Goal: Task Accomplishment & Management: Complete application form

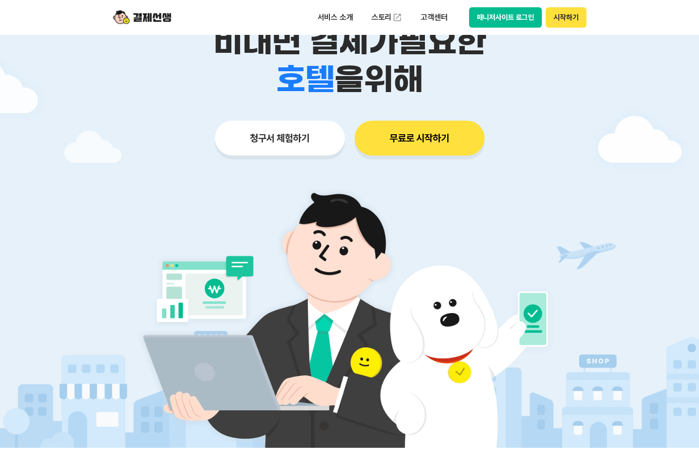
scroll to position [90, 0]
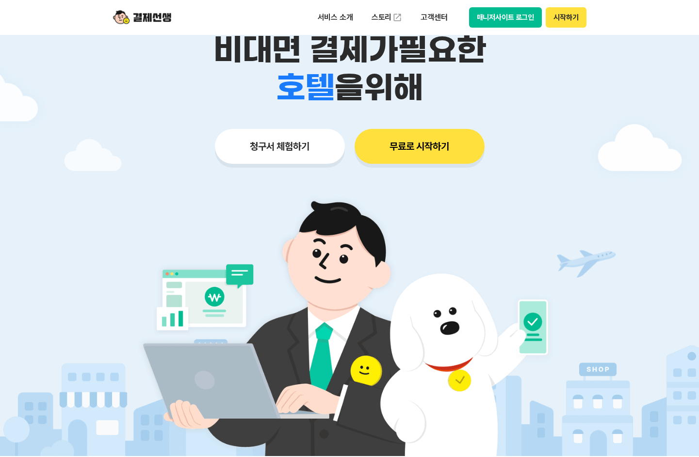
click at [575, 24] on button "시작하기" at bounding box center [566, 17] width 40 height 20
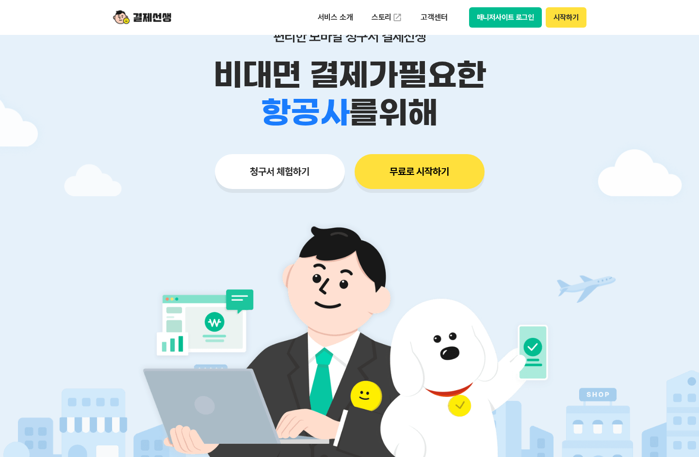
scroll to position [0, 0]
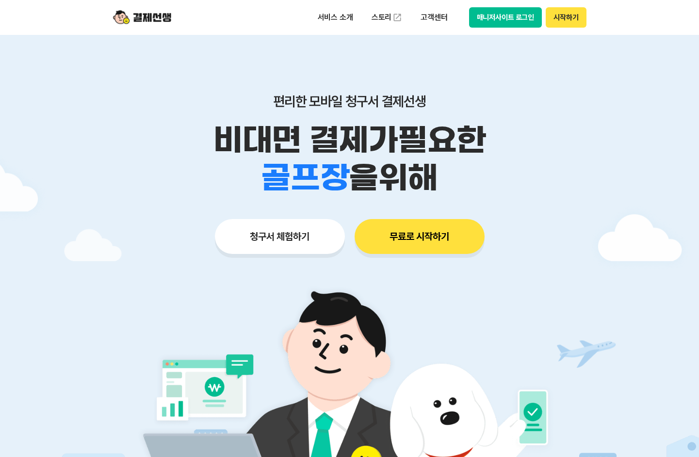
click at [437, 238] on button "무료로 시작하기" at bounding box center [420, 236] width 130 height 35
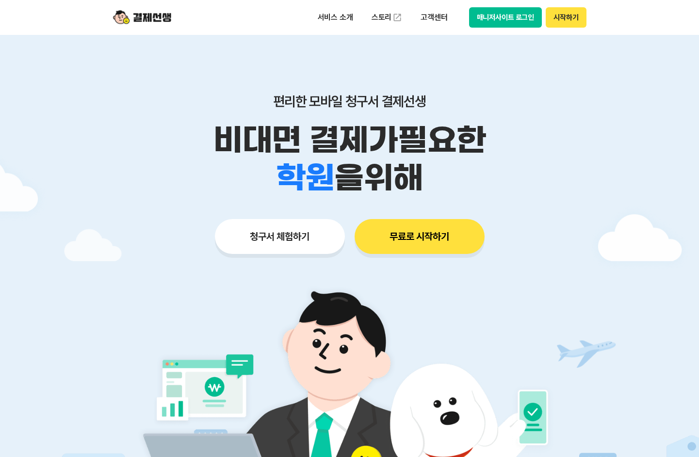
click at [293, 231] on button "청구서 체험하기" at bounding box center [280, 236] width 130 height 35
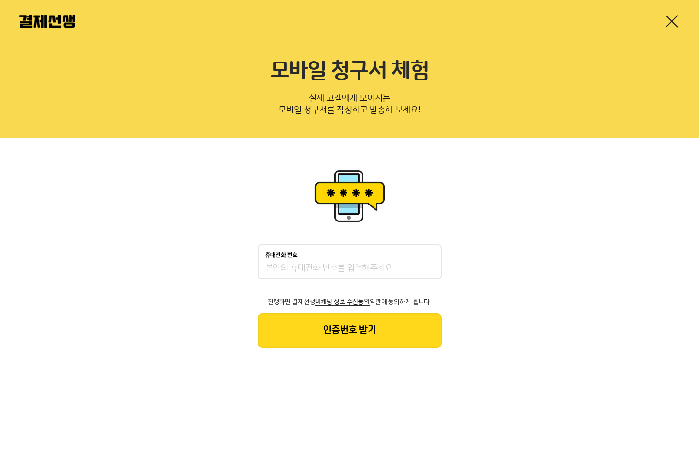
click at [323, 274] on input "휴대전화 번호" at bounding box center [349, 269] width 169 height 12
type input "01051216335"
click at [335, 328] on button "인증번호 받기" at bounding box center [350, 330] width 184 height 35
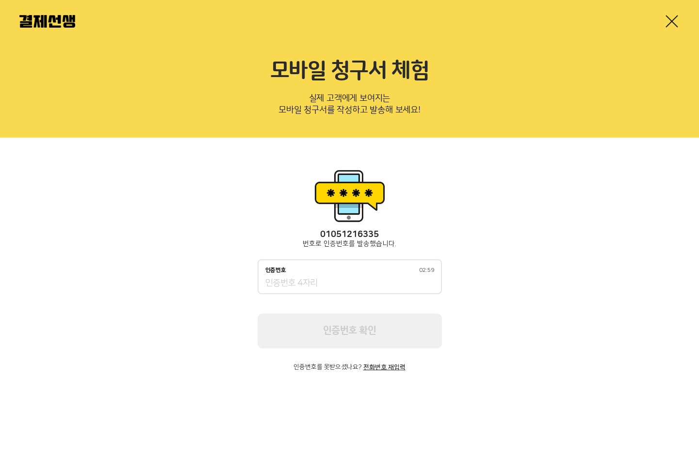
click at [327, 279] on input "인증번호 02:59" at bounding box center [349, 284] width 169 height 12
type input "-3"
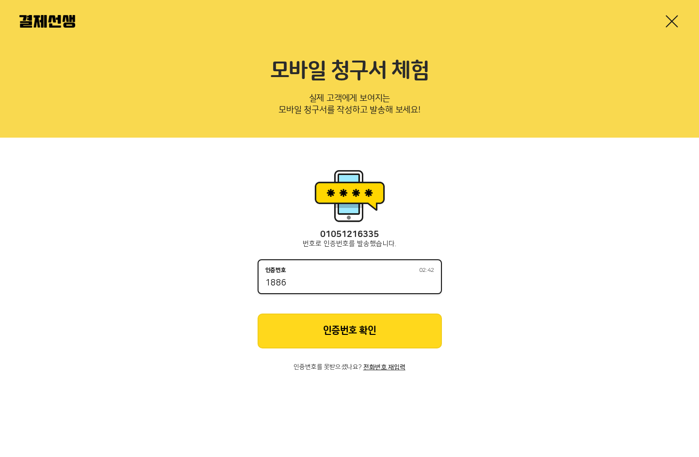
type input "1886"
click at [383, 340] on button "인증번호 확인" at bounding box center [350, 331] width 184 height 35
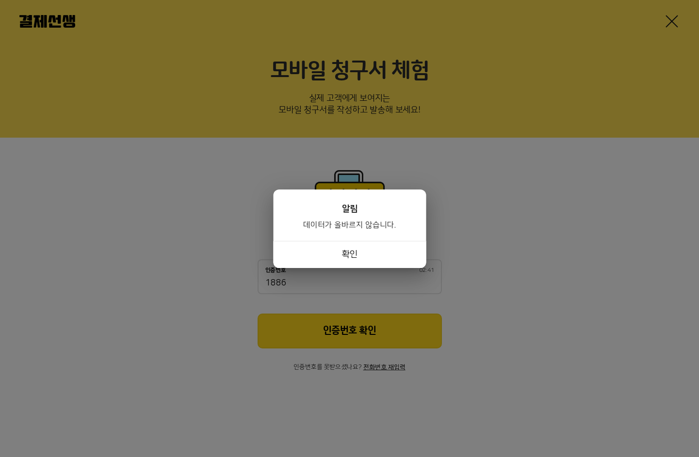
click at [382, 258] on button "확인" at bounding box center [349, 254] width 153 height 27
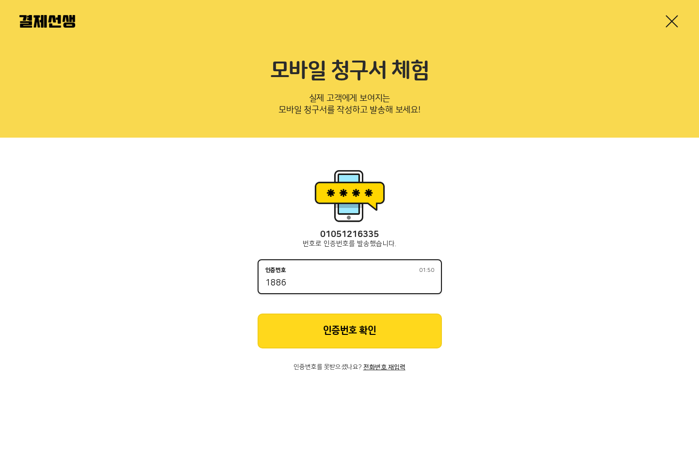
drag, startPoint x: 319, startPoint y: 286, endPoint x: 149, endPoint y: 269, distance: 170.1
click at [149, 269] on div "01051216335 번호로 인증번호를 발송했습니다. 인증번호 01:50 1886 인증번호 확인 인증번호를 못받으셨나요? 전화번호 재입력" at bounding box center [349, 269] width 699 height 262
type input "8123"
click at [348, 324] on button "인증번호 확인" at bounding box center [350, 331] width 184 height 35
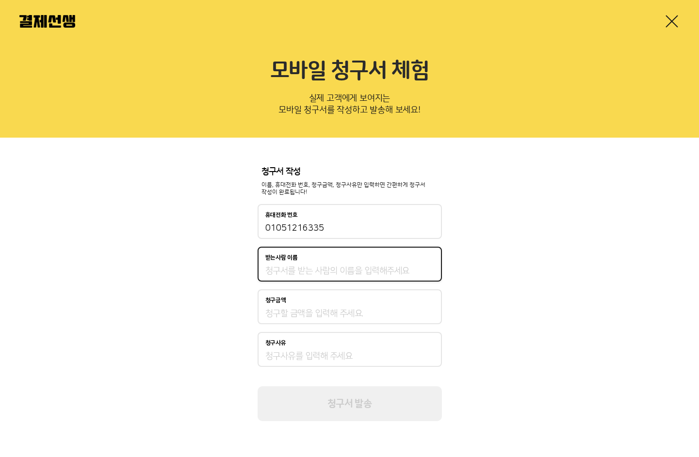
click at [364, 269] on input "받는사람 이름" at bounding box center [349, 271] width 169 height 12
type input "ㅇ"
type input "이다혜"
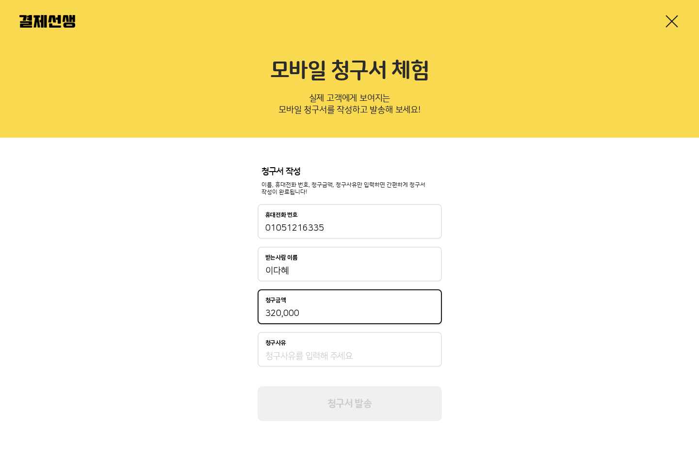
type input "320,000"
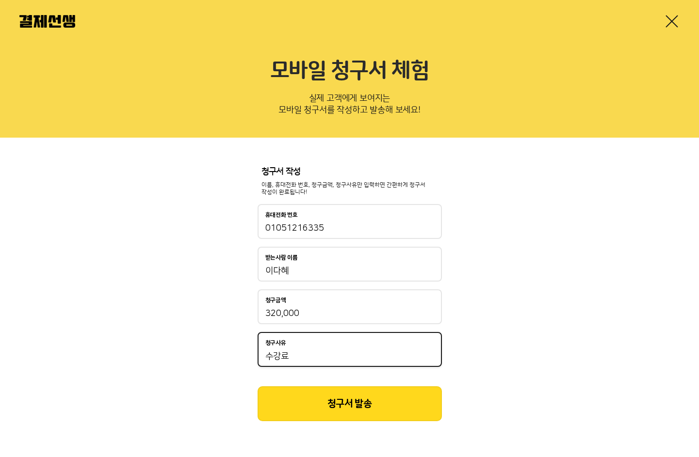
type input "수강료"
click at [374, 393] on button "청구서 발송" at bounding box center [350, 404] width 184 height 35
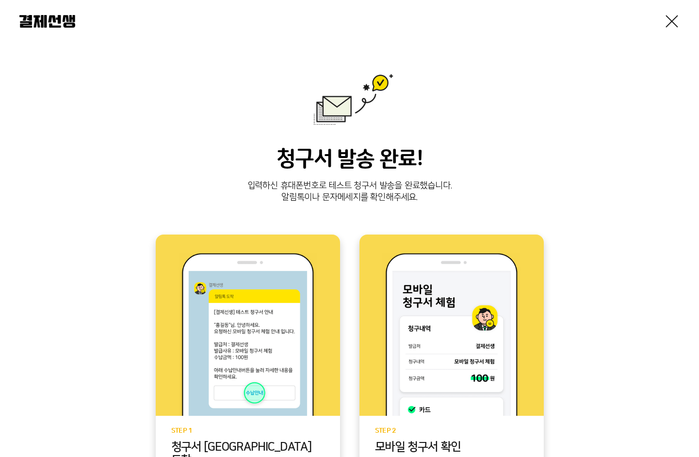
scroll to position [170, 0]
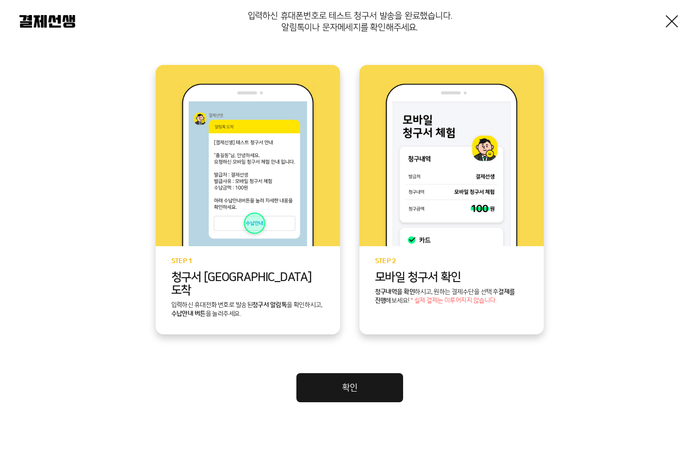
click at [372, 374] on link "확인" at bounding box center [349, 388] width 107 height 29
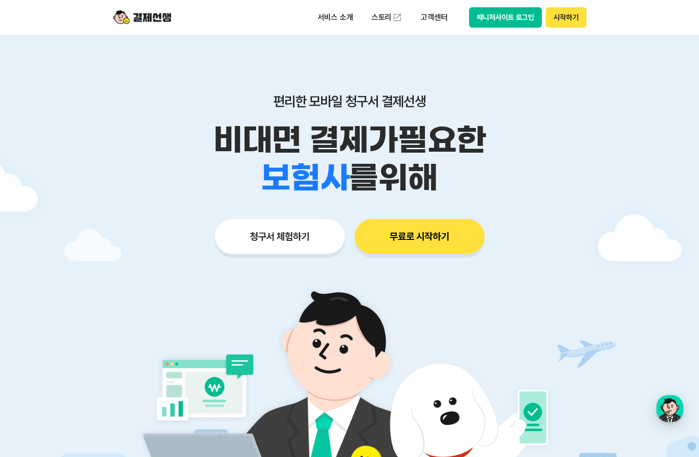
click at [564, 18] on button "시작하기" at bounding box center [566, 17] width 40 height 20
